Goal: Task Accomplishment & Management: Complete application form

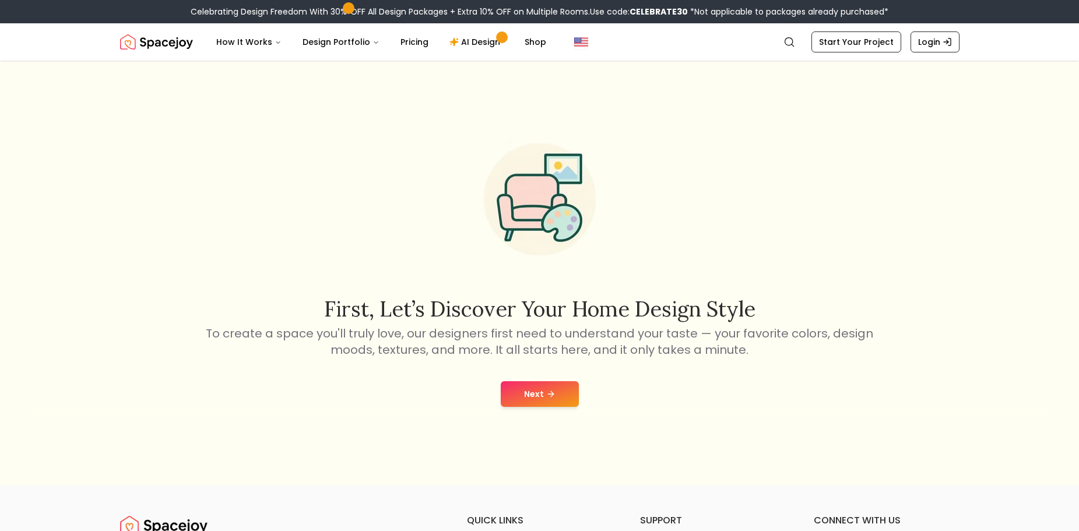
click at [528, 397] on button "Next" at bounding box center [540, 394] width 78 height 26
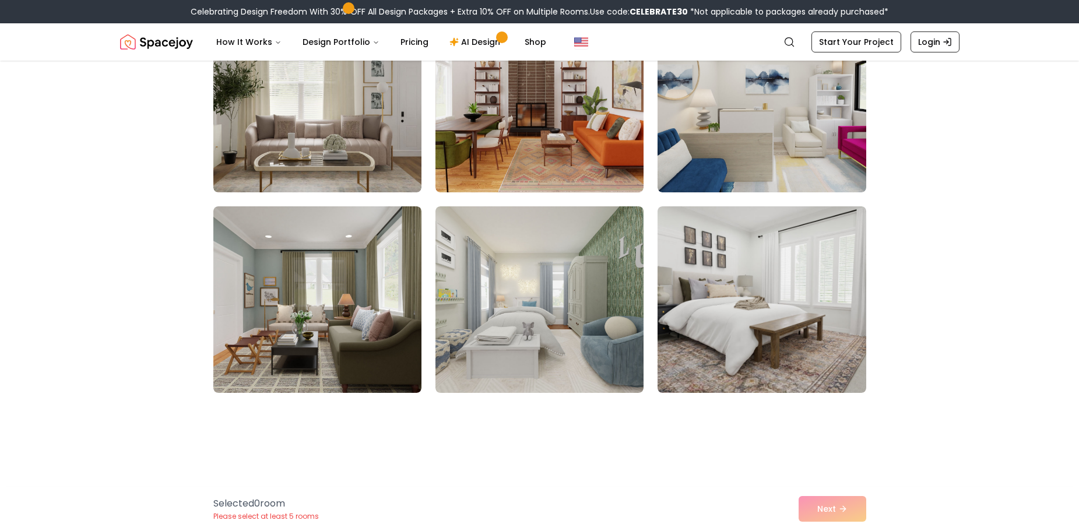
scroll to position [5947, 0]
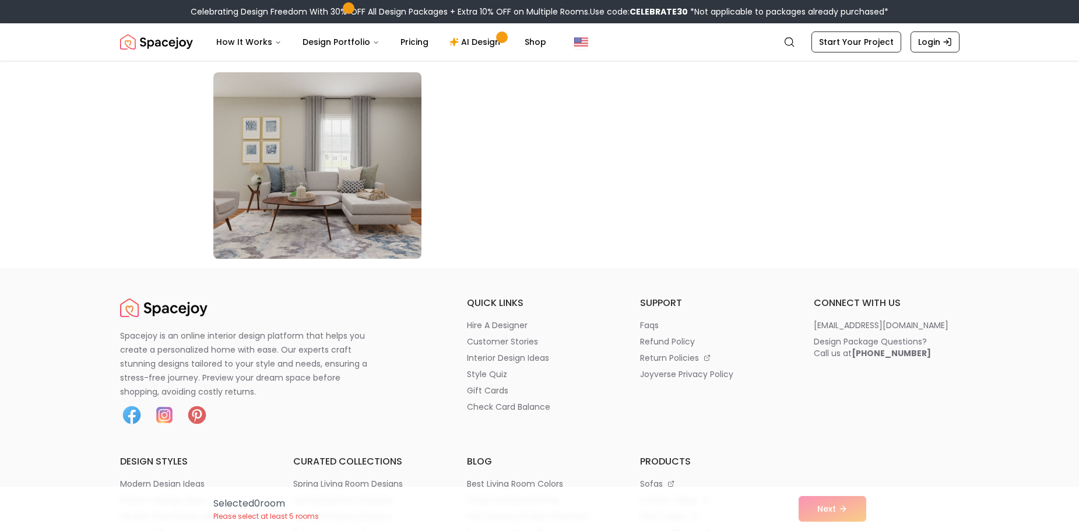
drag, startPoint x: 820, startPoint y: 521, endPoint x: 822, endPoint y: 515, distance: 6.1
click at [822, 520] on div "Selected 0 room Please select at least 5 rooms Next" at bounding box center [540, 509] width 672 height 44
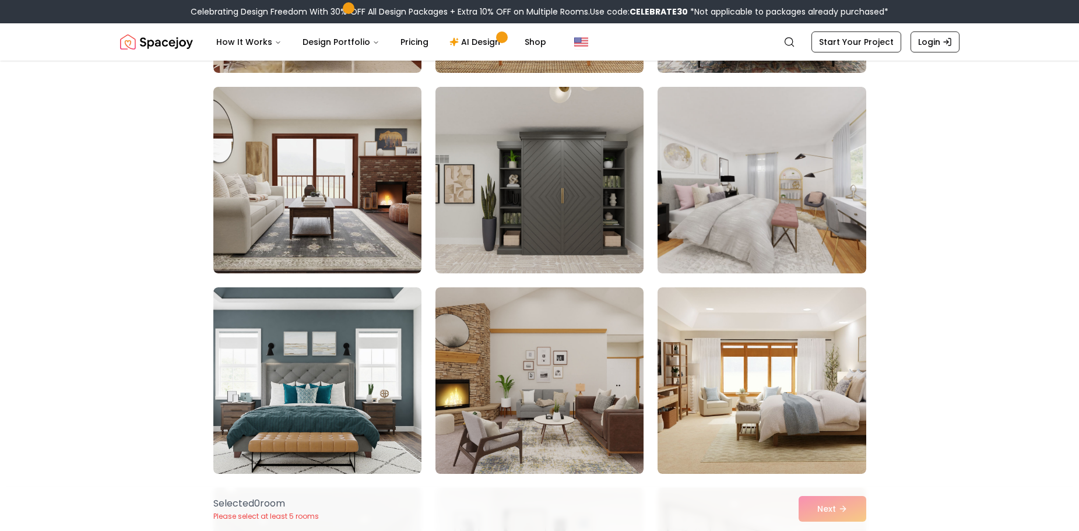
scroll to position [4664, 0]
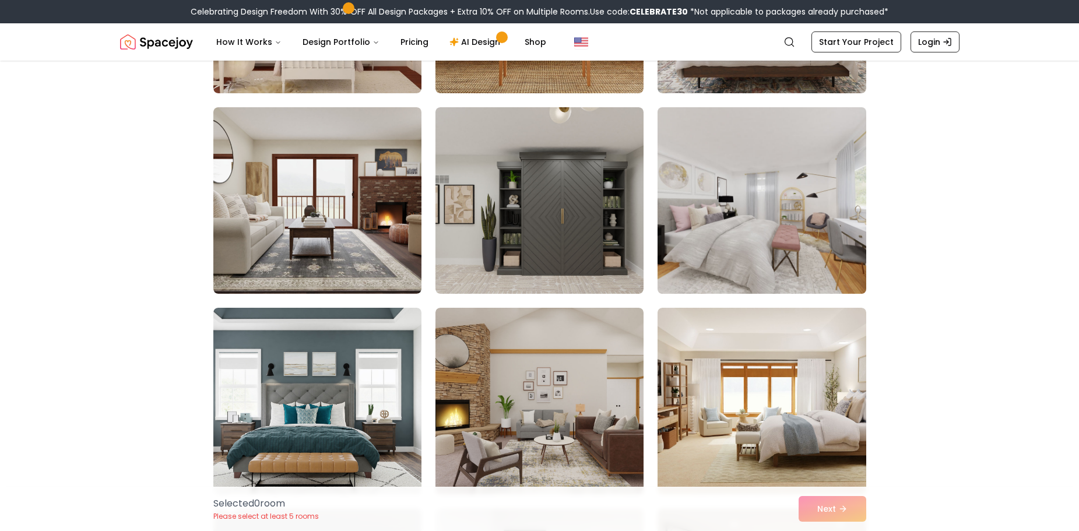
click at [733, 231] on img at bounding box center [761, 201] width 219 height 196
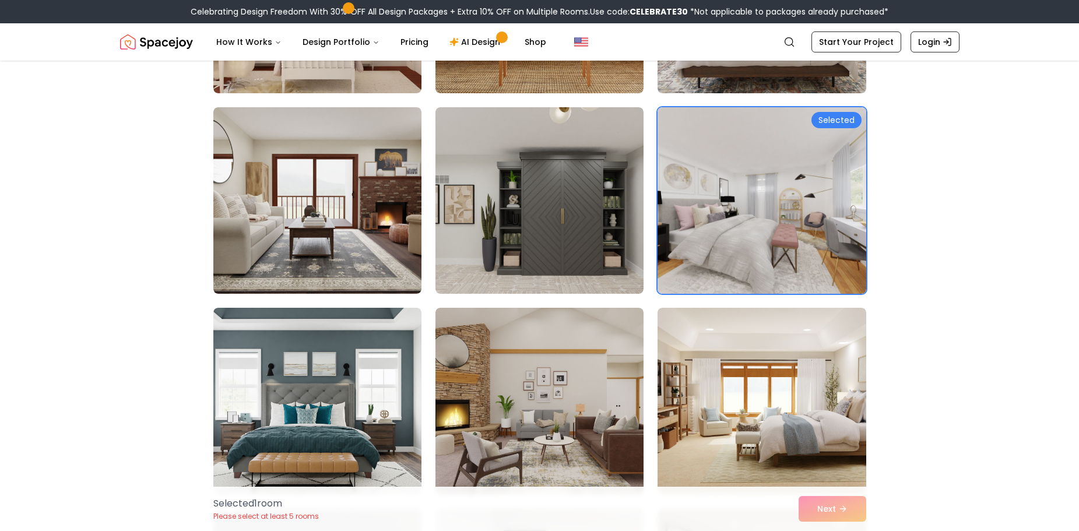
click at [831, 515] on div "Selected 1 room Please select at least 5 rooms Next" at bounding box center [540, 509] width 672 height 44
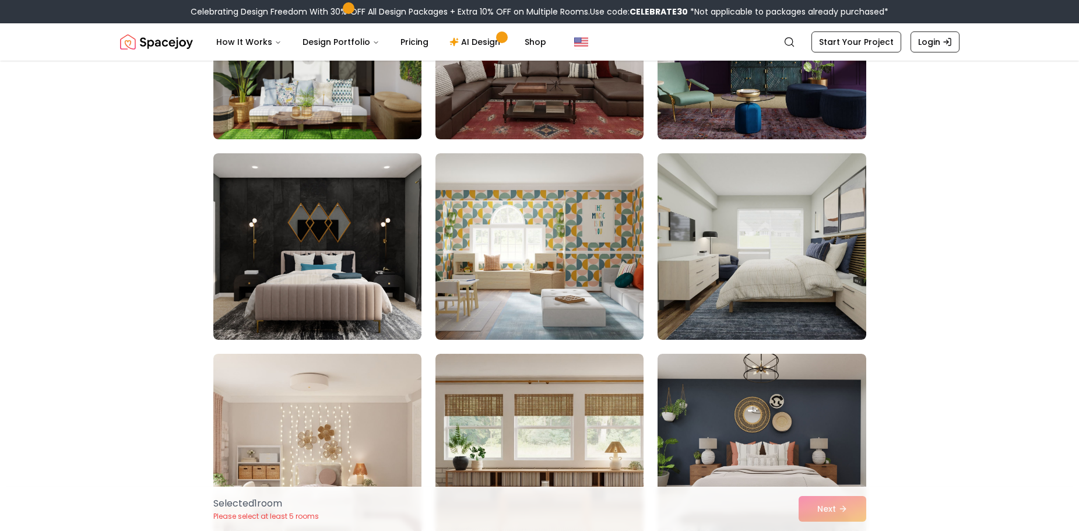
scroll to position [4198, 0]
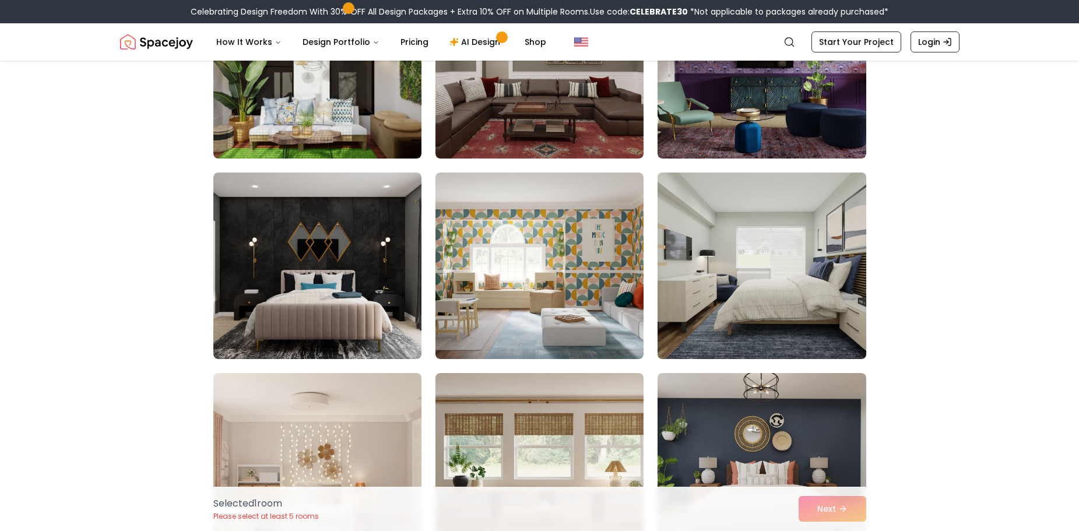
click at [731, 334] on img at bounding box center [761, 266] width 219 height 196
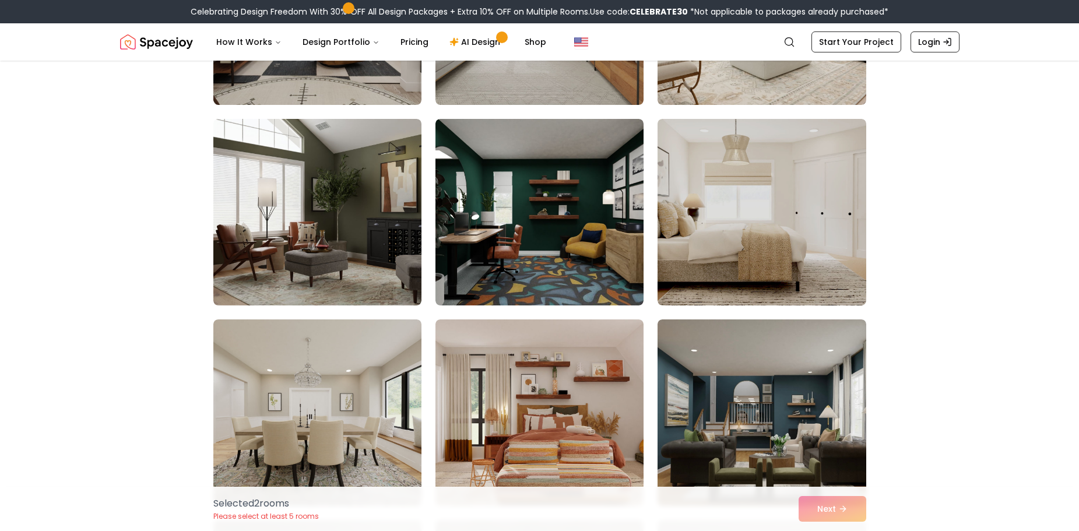
scroll to position [233, 0]
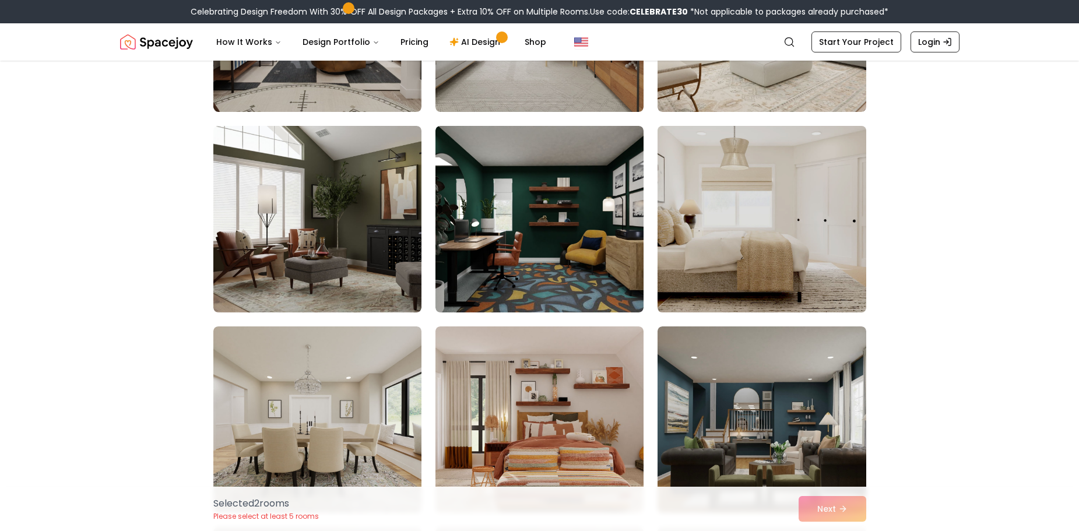
click at [743, 291] on img at bounding box center [761, 219] width 219 height 196
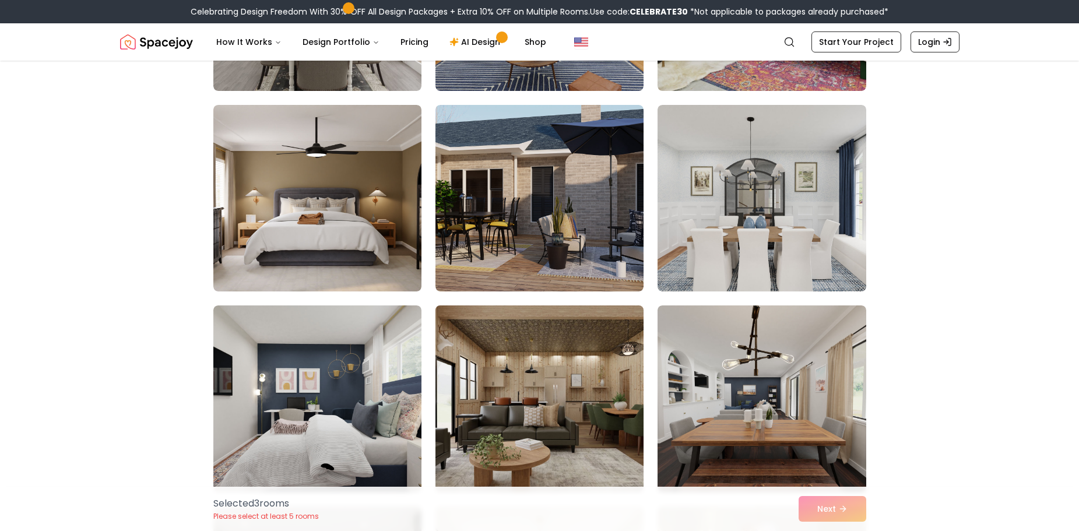
scroll to position [933, 0]
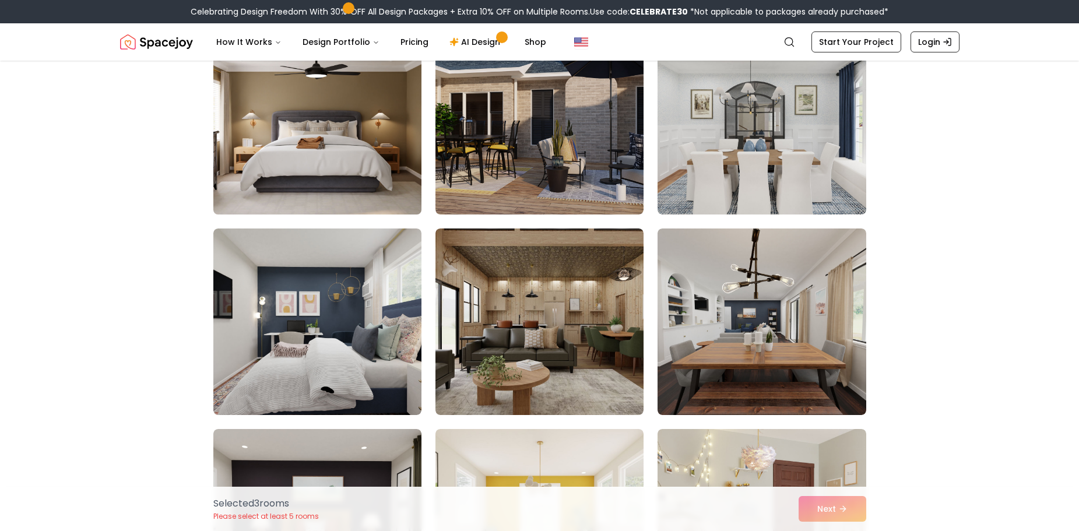
click at [367, 191] on img at bounding box center [317, 121] width 219 height 196
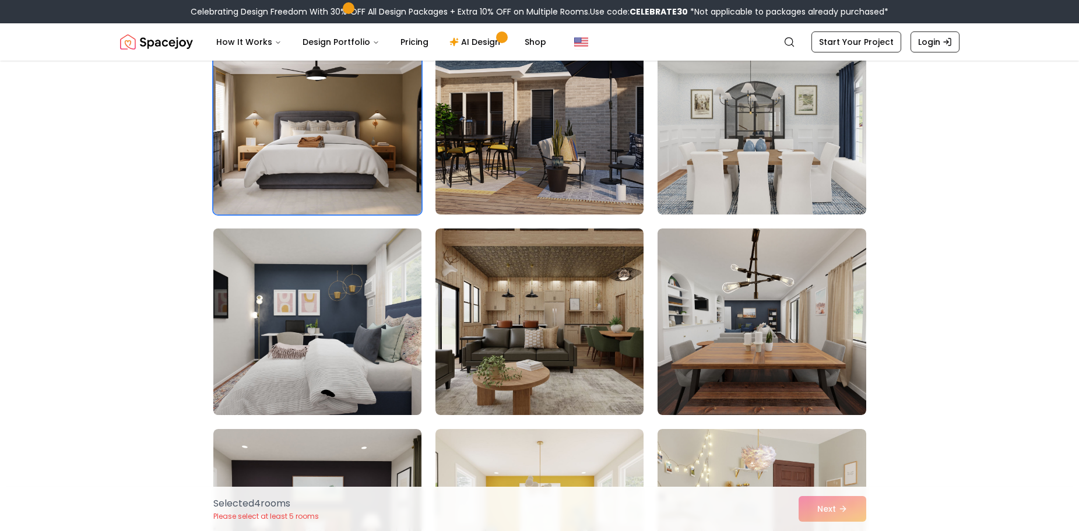
click at [396, 324] on img at bounding box center [317, 322] width 219 height 196
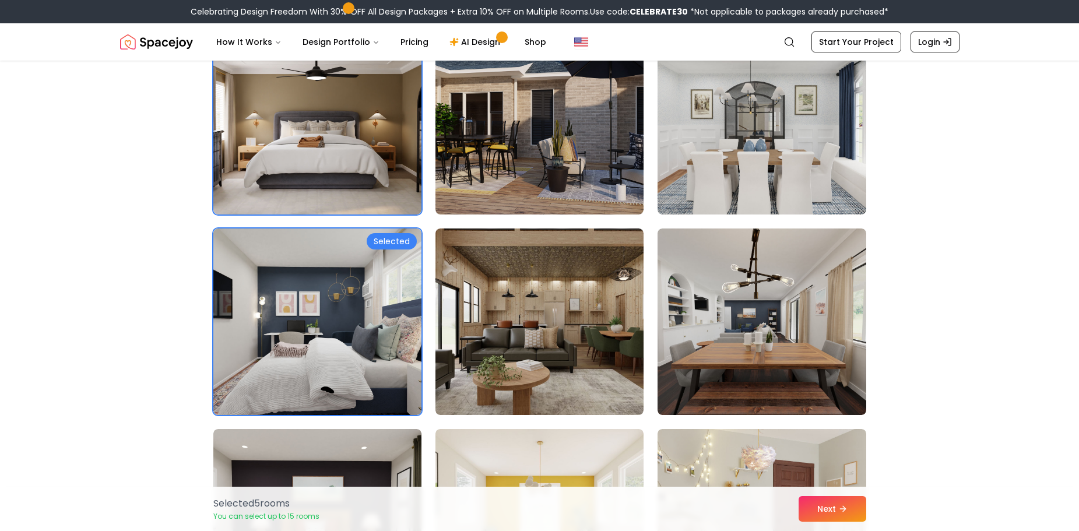
click at [847, 527] on div "Selected 5 room s You can select up to 15 rooms Next" at bounding box center [540, 509] width 672 height 44
click at [840, 516] on button "Next" at bounding box center [833, 509] width 68 height 26
